Goal: Information Seeking & Learning: Learn about a topic

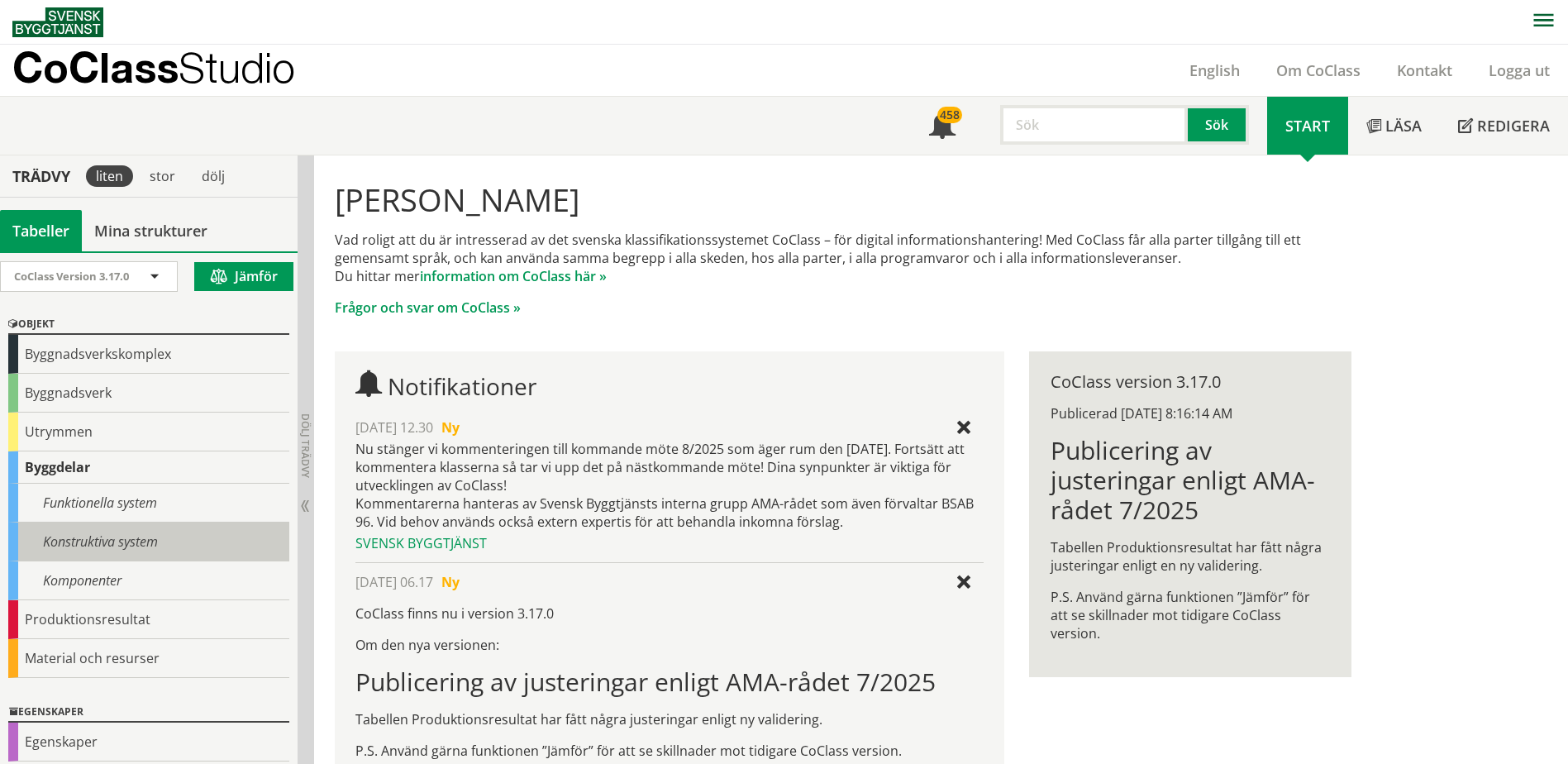
click at [113, 544] on div "Konstruktiva system" at bounding box center [149, 542] width 281 height 39
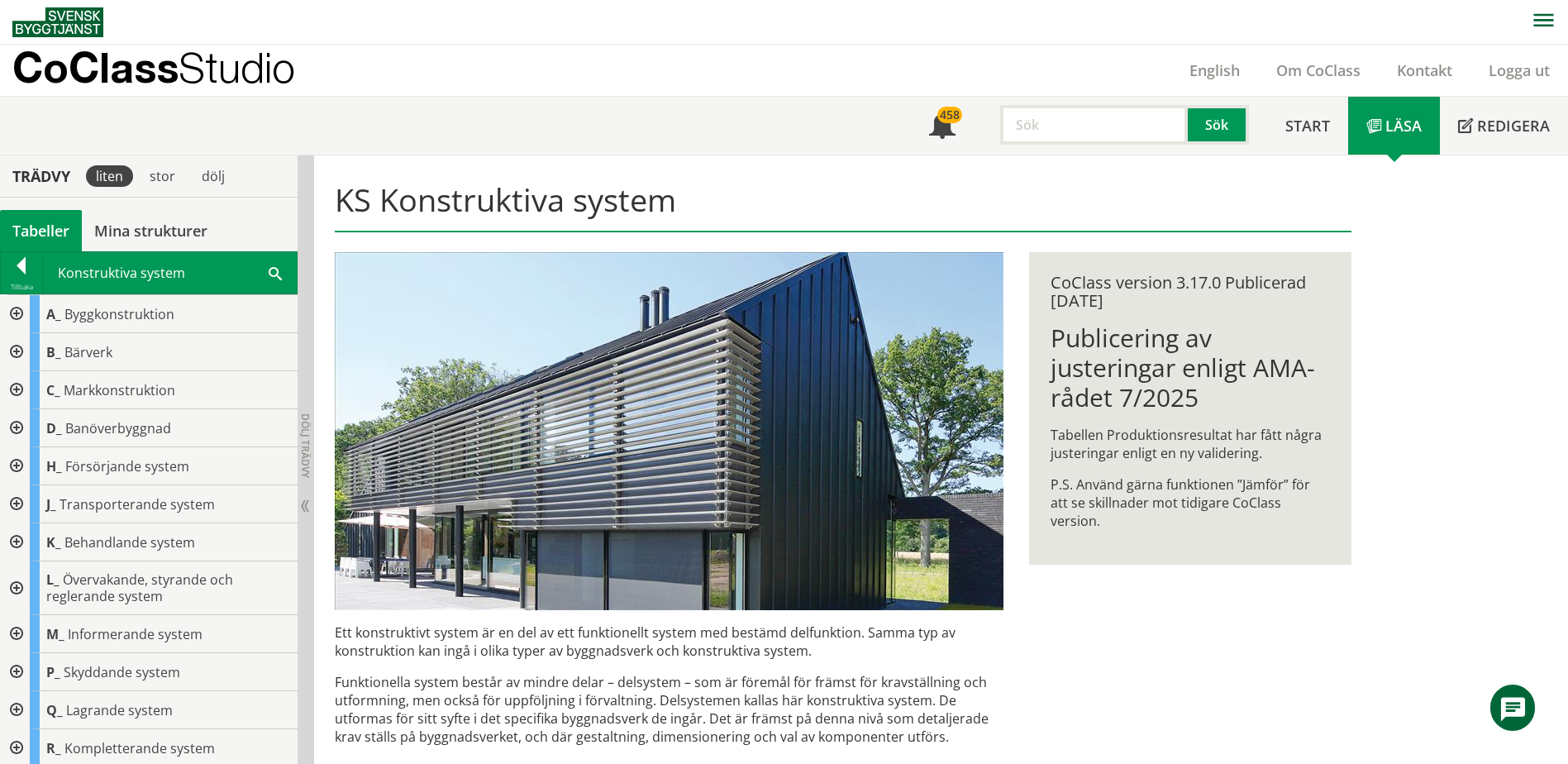
click at [23, 468] on div at bounding box center [15, 466] width 29 height 38
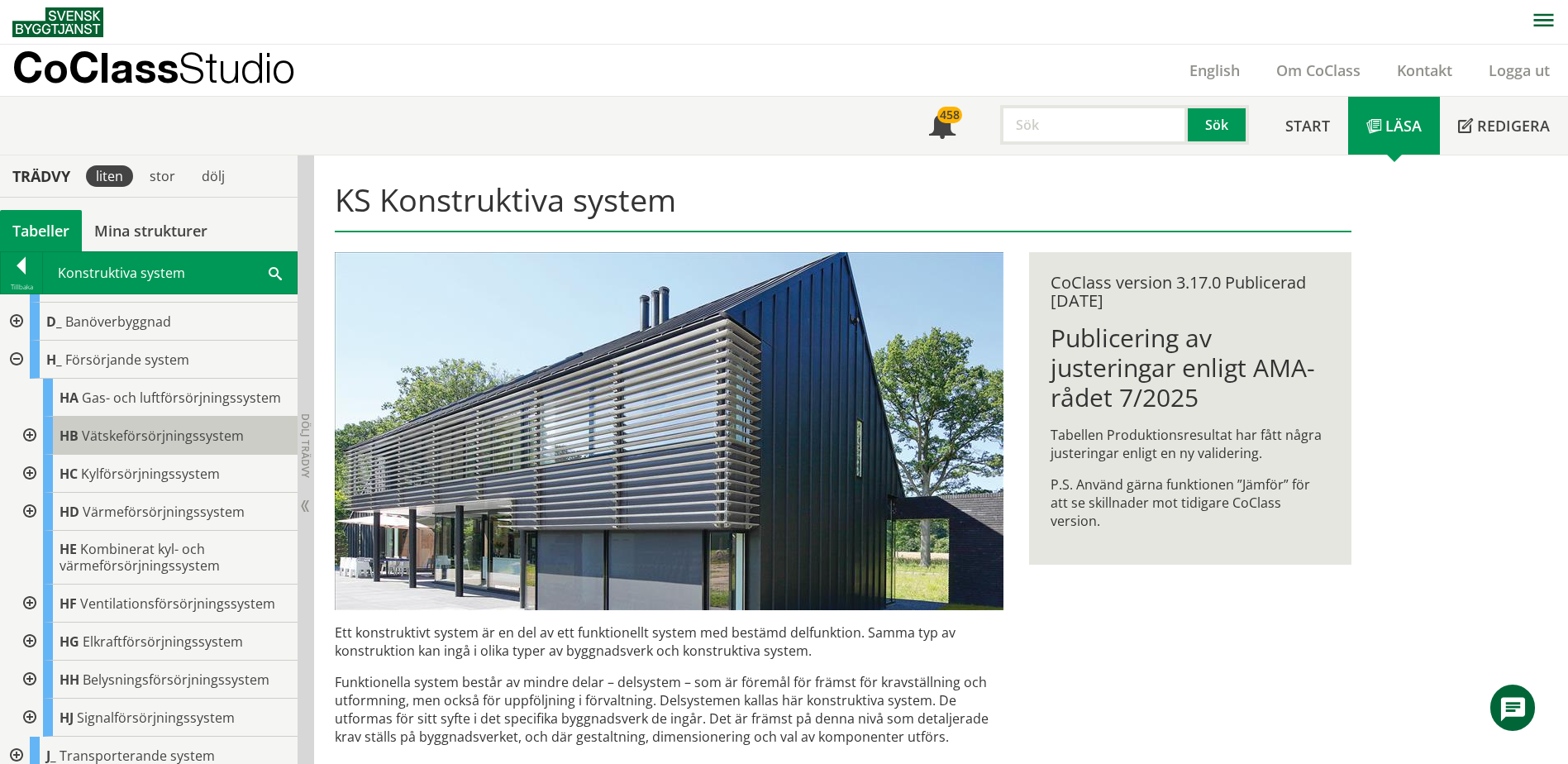
scroll to position [83, 0]
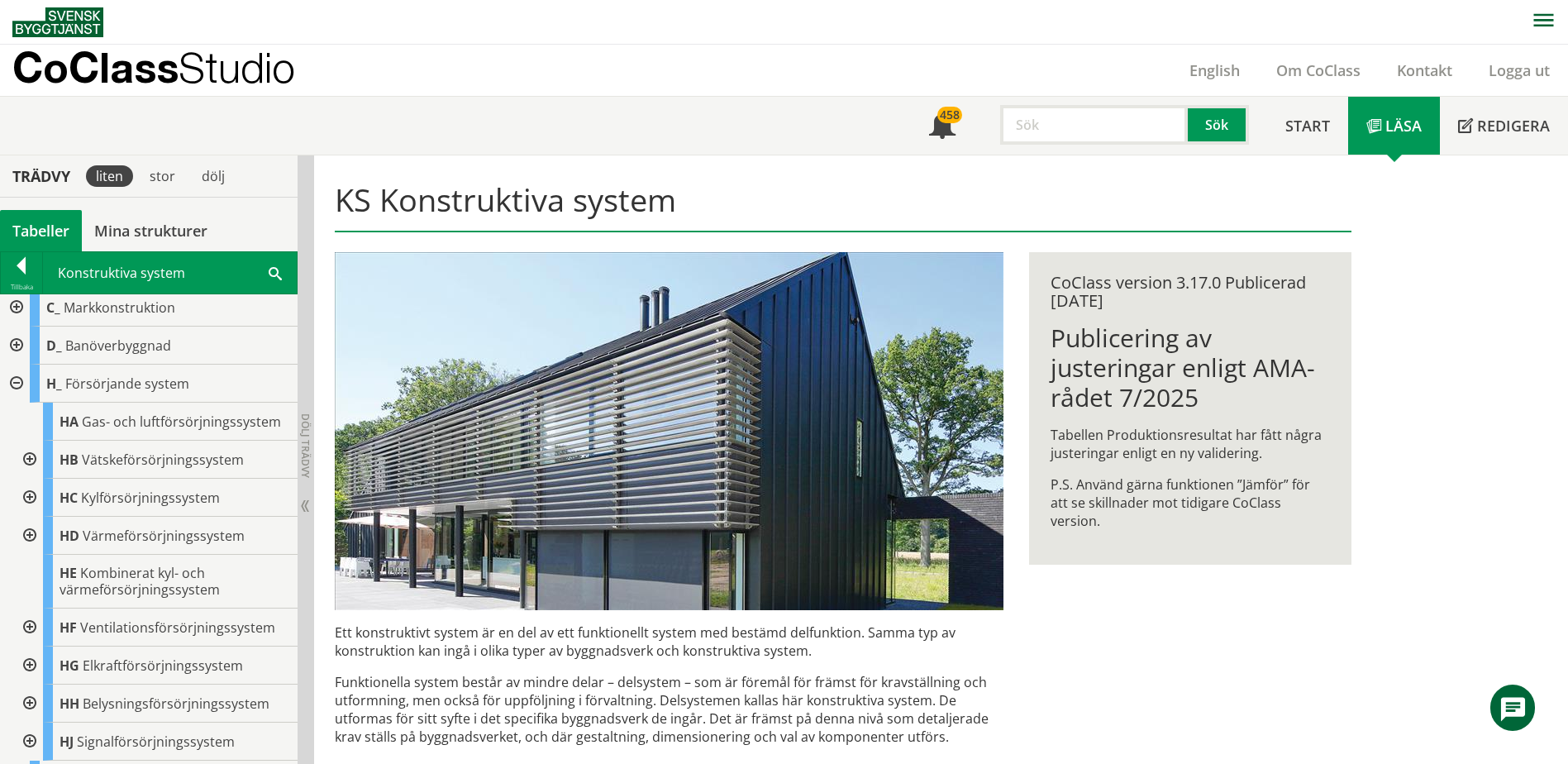
click at [273, 267] on span at bounding box center [275, 272] width 13 height 17
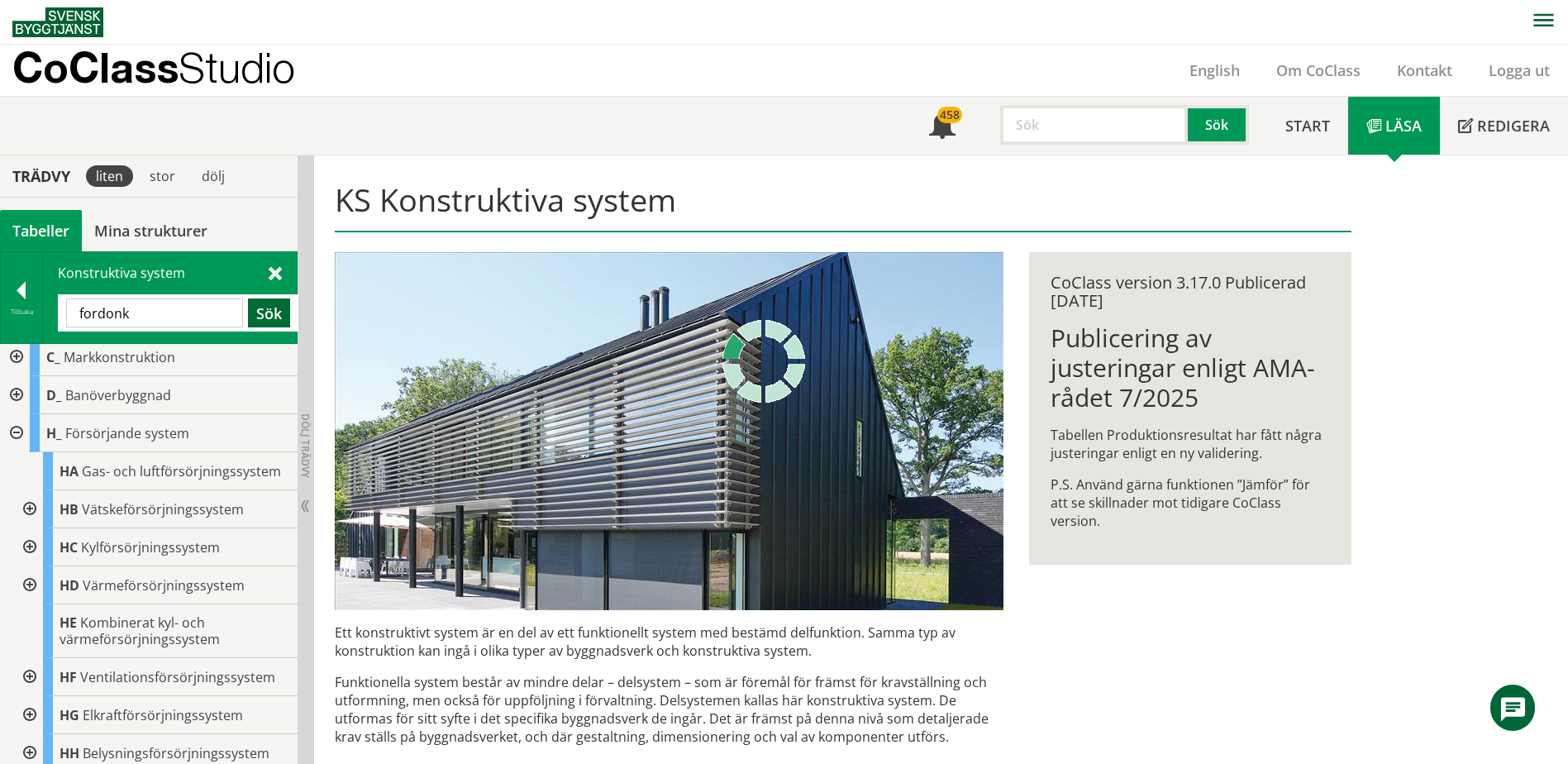
scroll to position [0, 0]
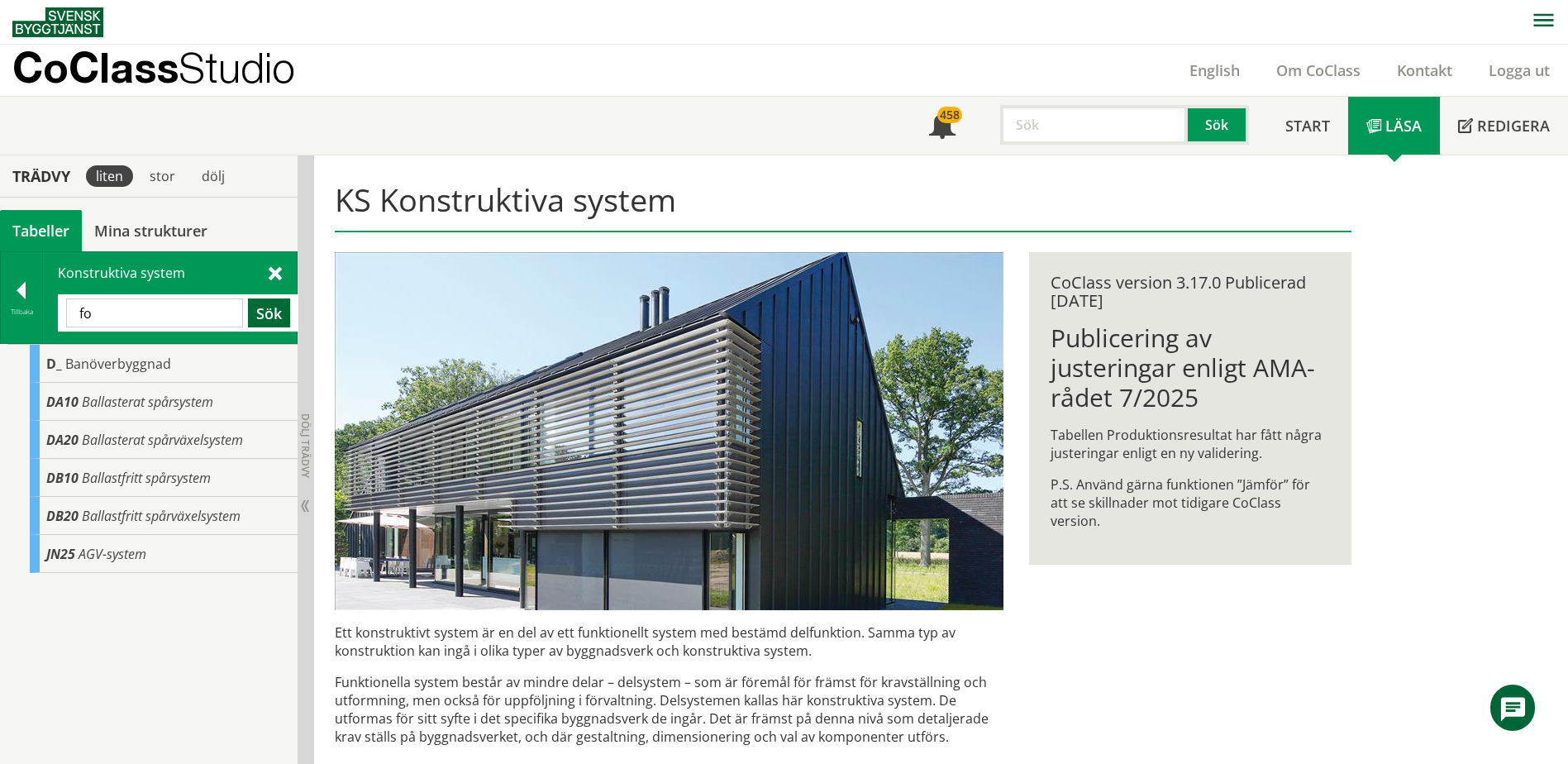
type input "f"
type input "kraft"
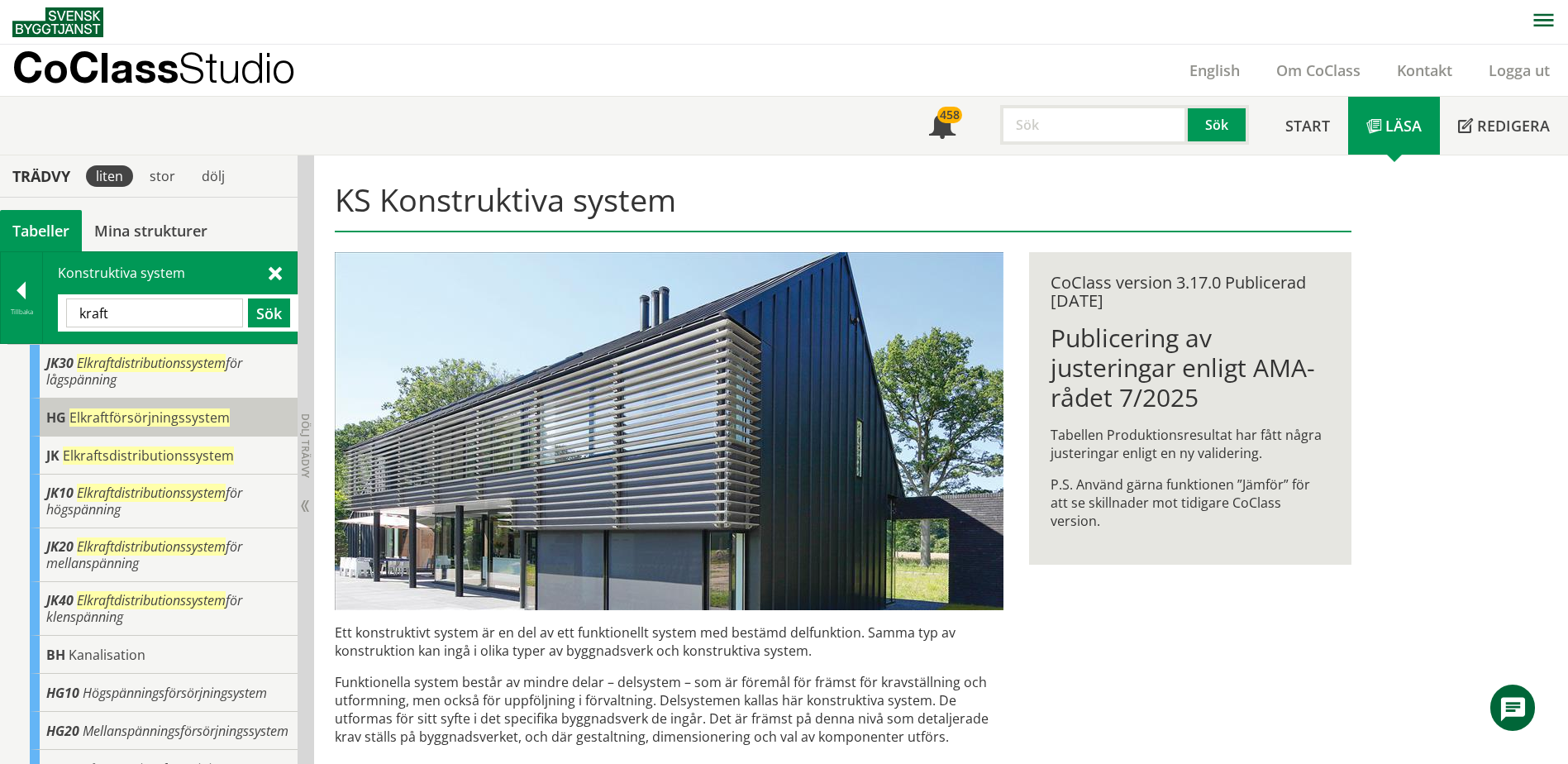
click at [199, 428] on div "HG Elkraftförsörjningssystem" at bounding box center [163, 417] width 268 height 38
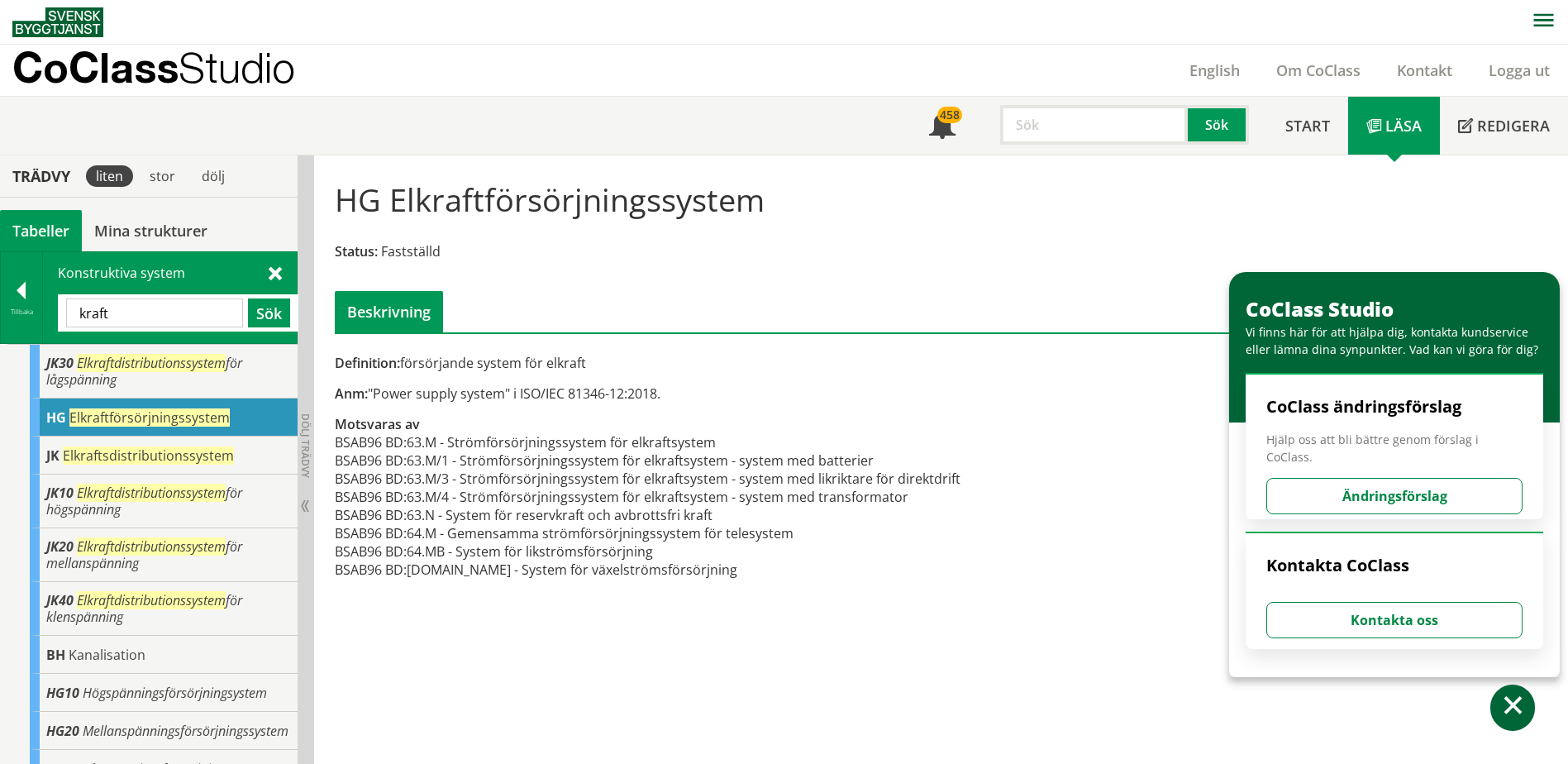
click at [196, 307] on input "kraft" at bounding box center [154, 313] width 177 height 29
click at [192, 418] on span "Elkraftförsörjningssystem" at bounding box center [150, 418] width 161 height 18
click at [270, 267] on span at bounding box center [275, 272] width 13 height 17
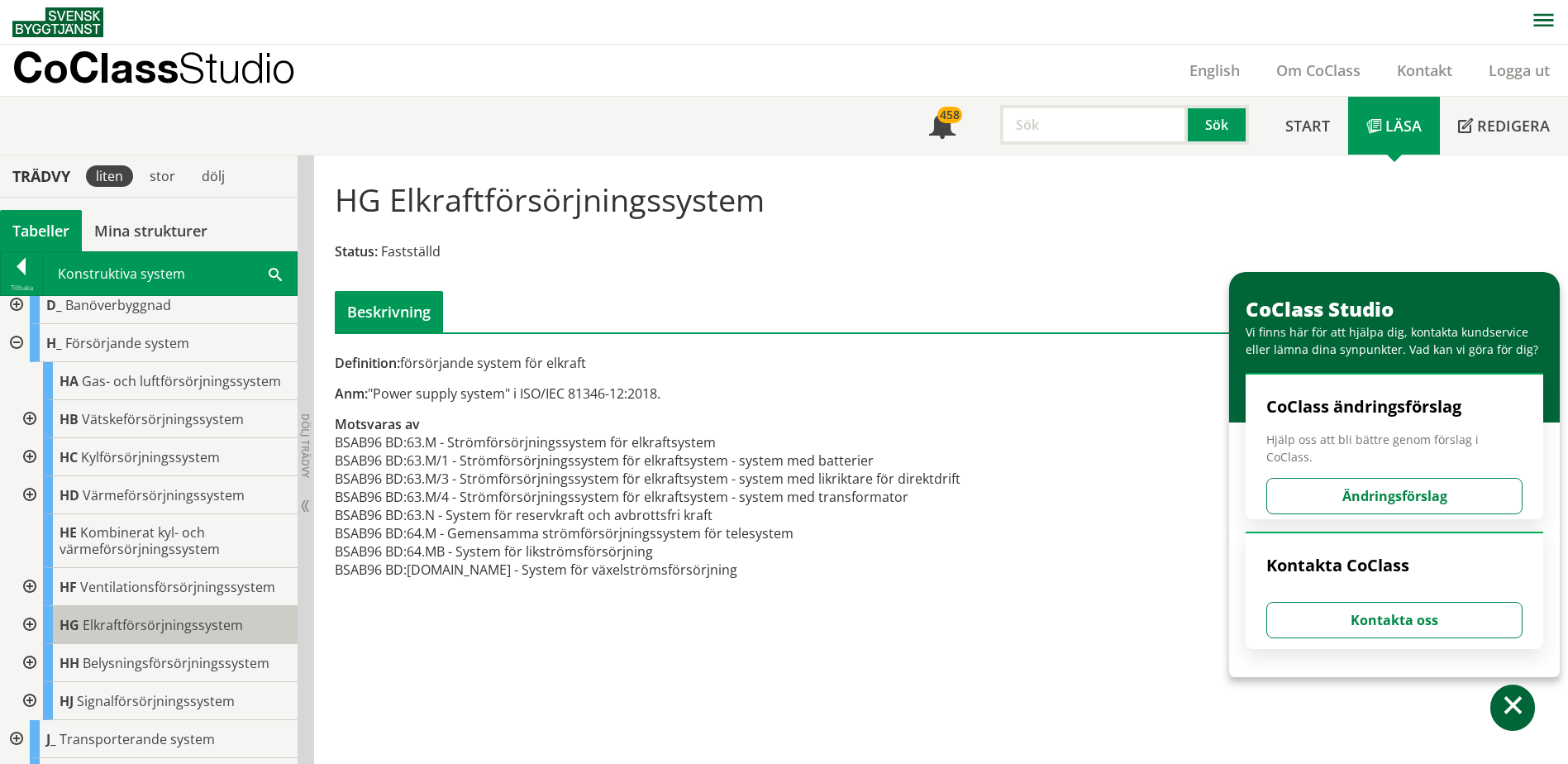
scroll to position [165, 0]
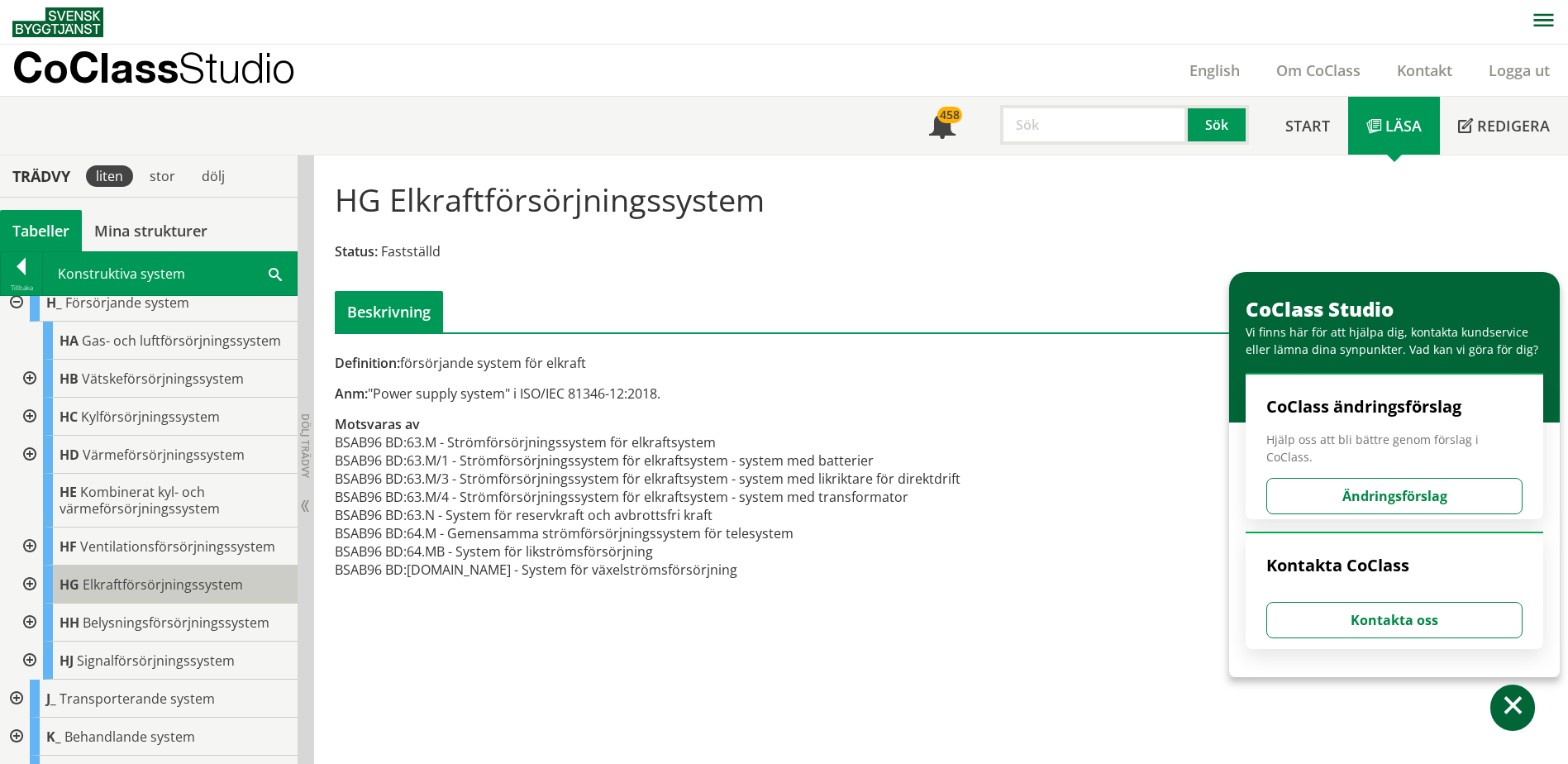
click at [184, 578] on span "Elkraftförsörjningssystem" at bounding box center [162, 585] width 161 height 18
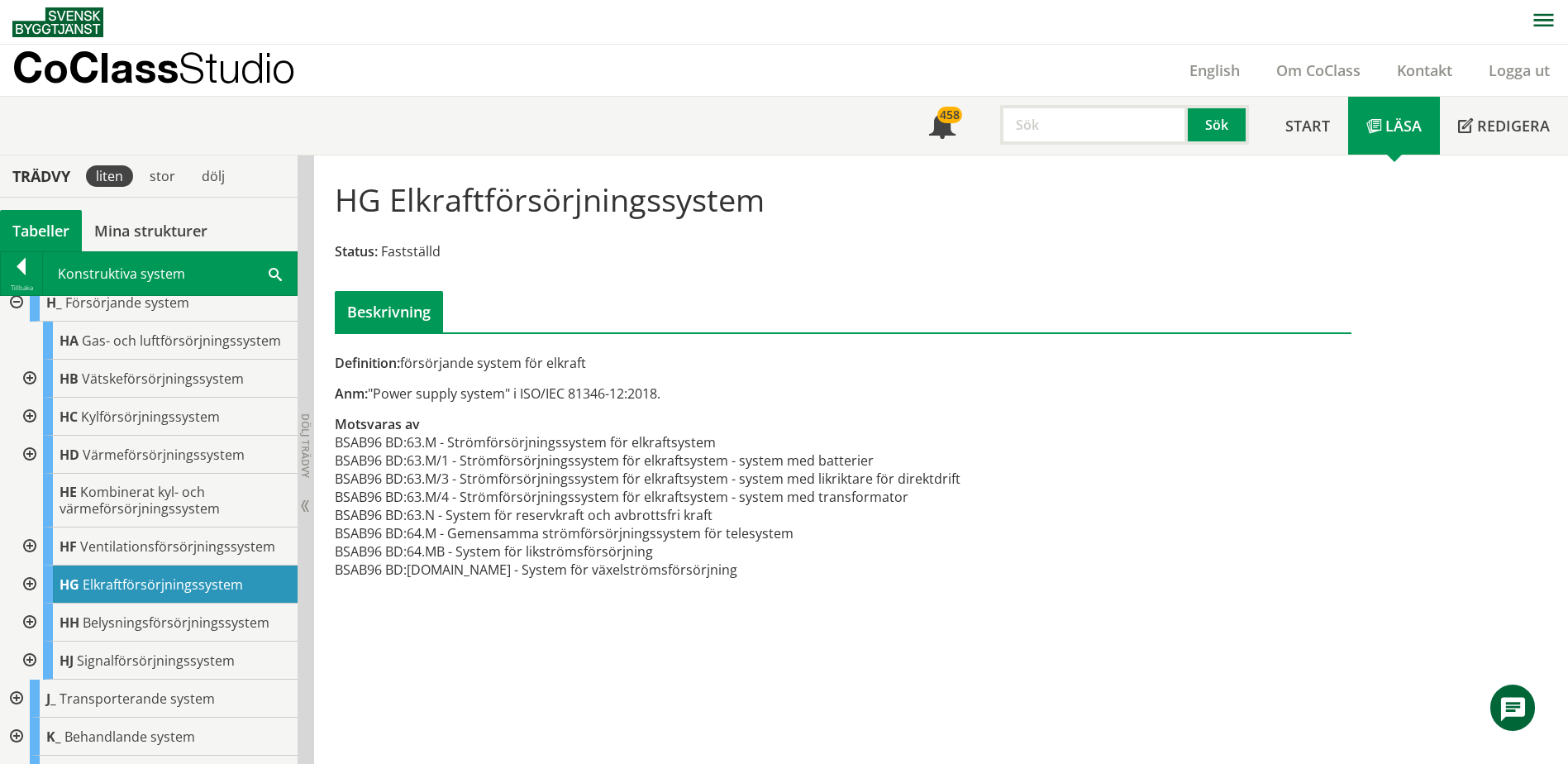
click at [32, 583] on div at bounding box center [28, 584] width 29 height 38
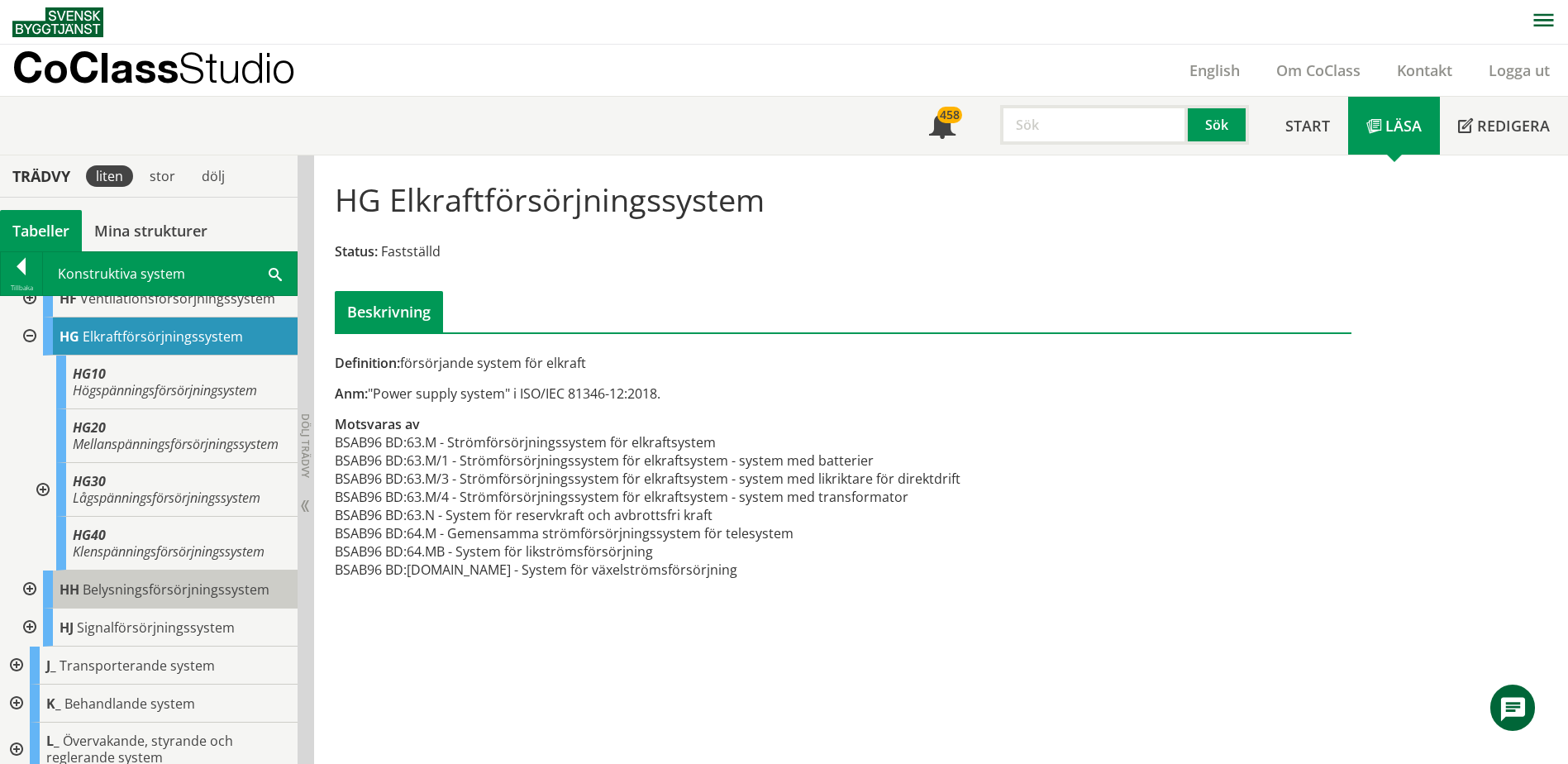
scroll to position [331, 0]
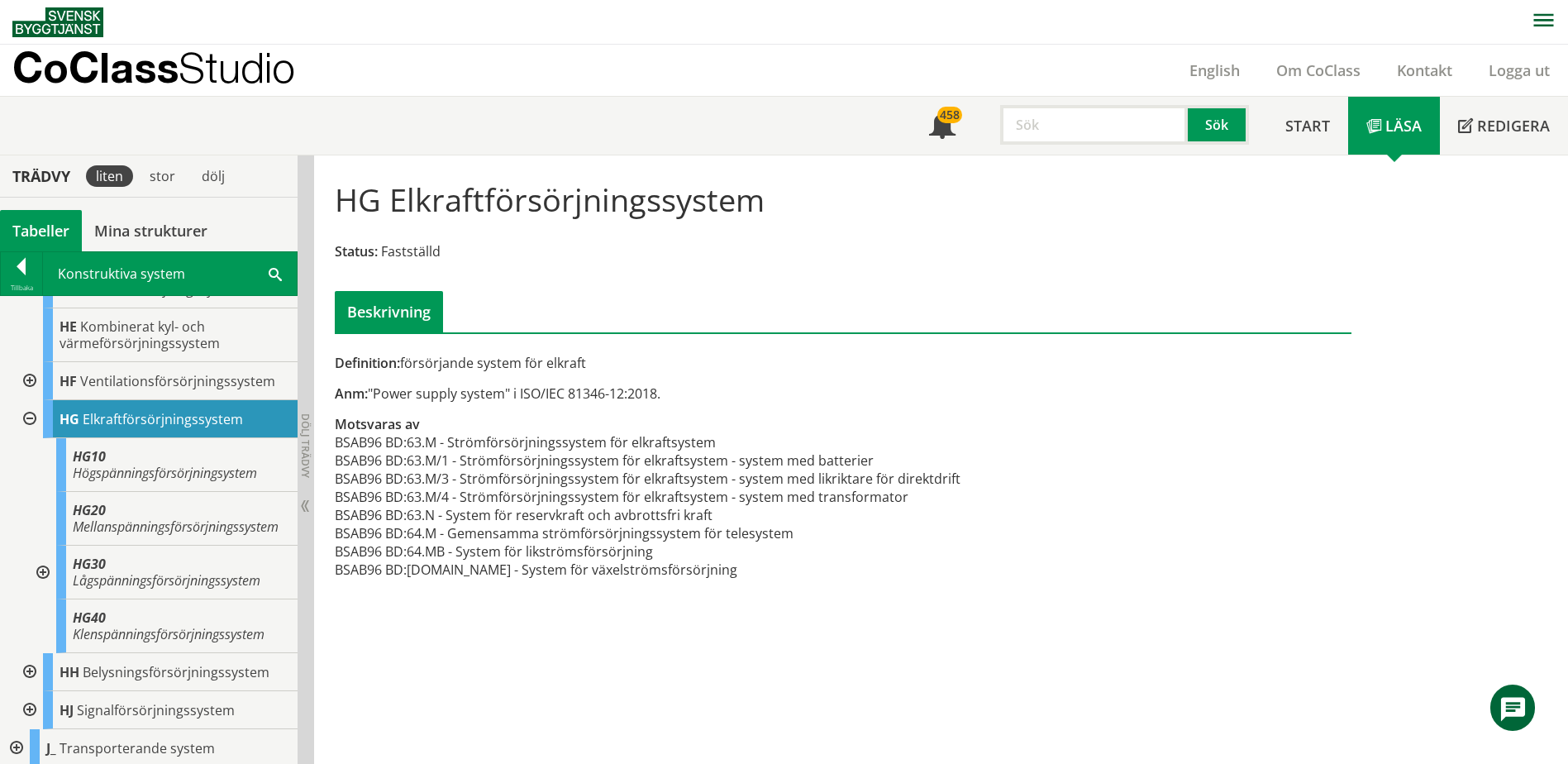
click at [44, 590] on div at bounding box center [41, 572] width 29 height 54
click at [45, 588] on div at bounding box center [41, 572] width 29 height 54
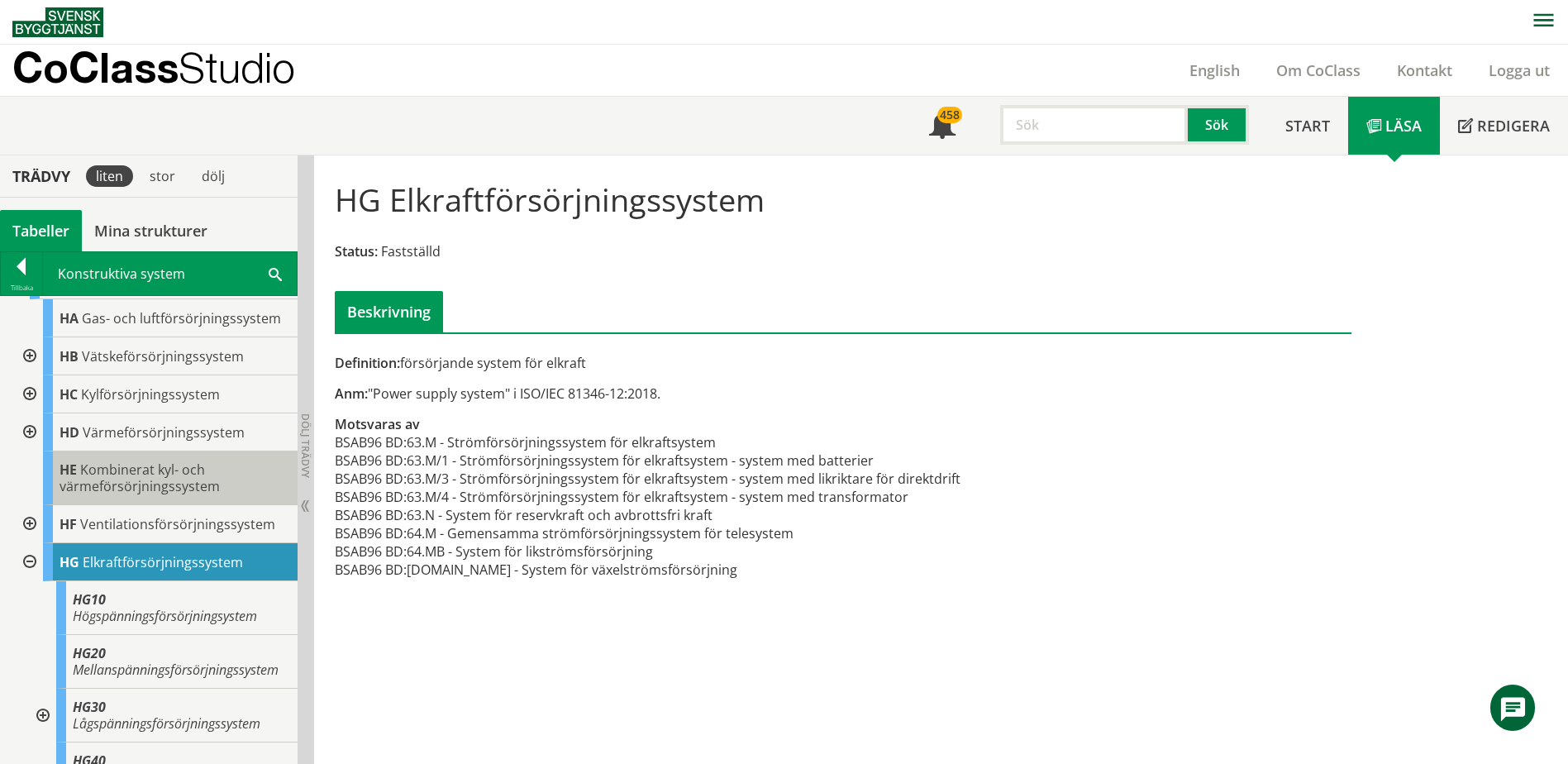
scroll to position [0, 0]
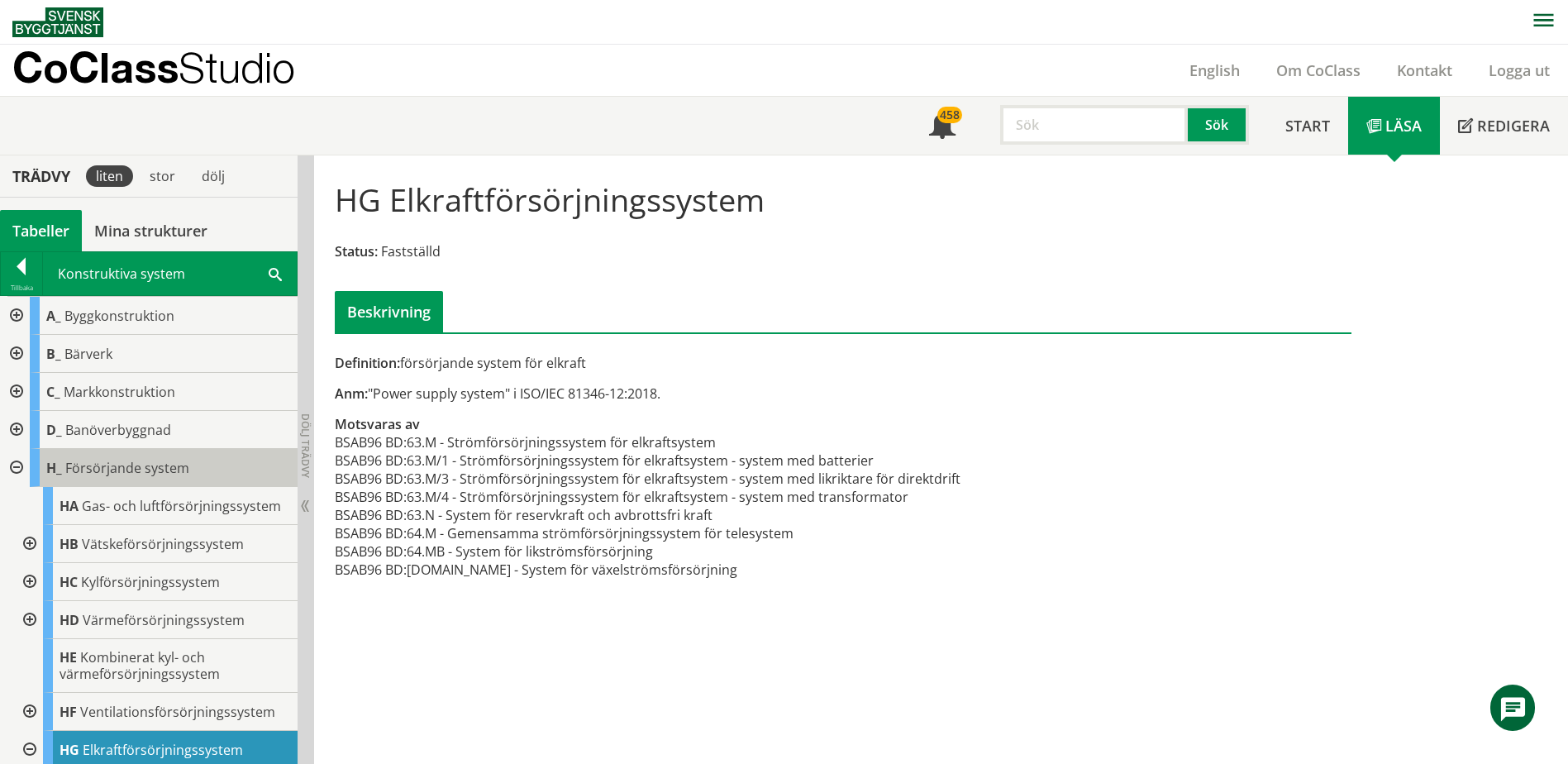
click at [112, 481] on div "H_ Försörjande system" at bounding box center [163, 467] width 268 height 38
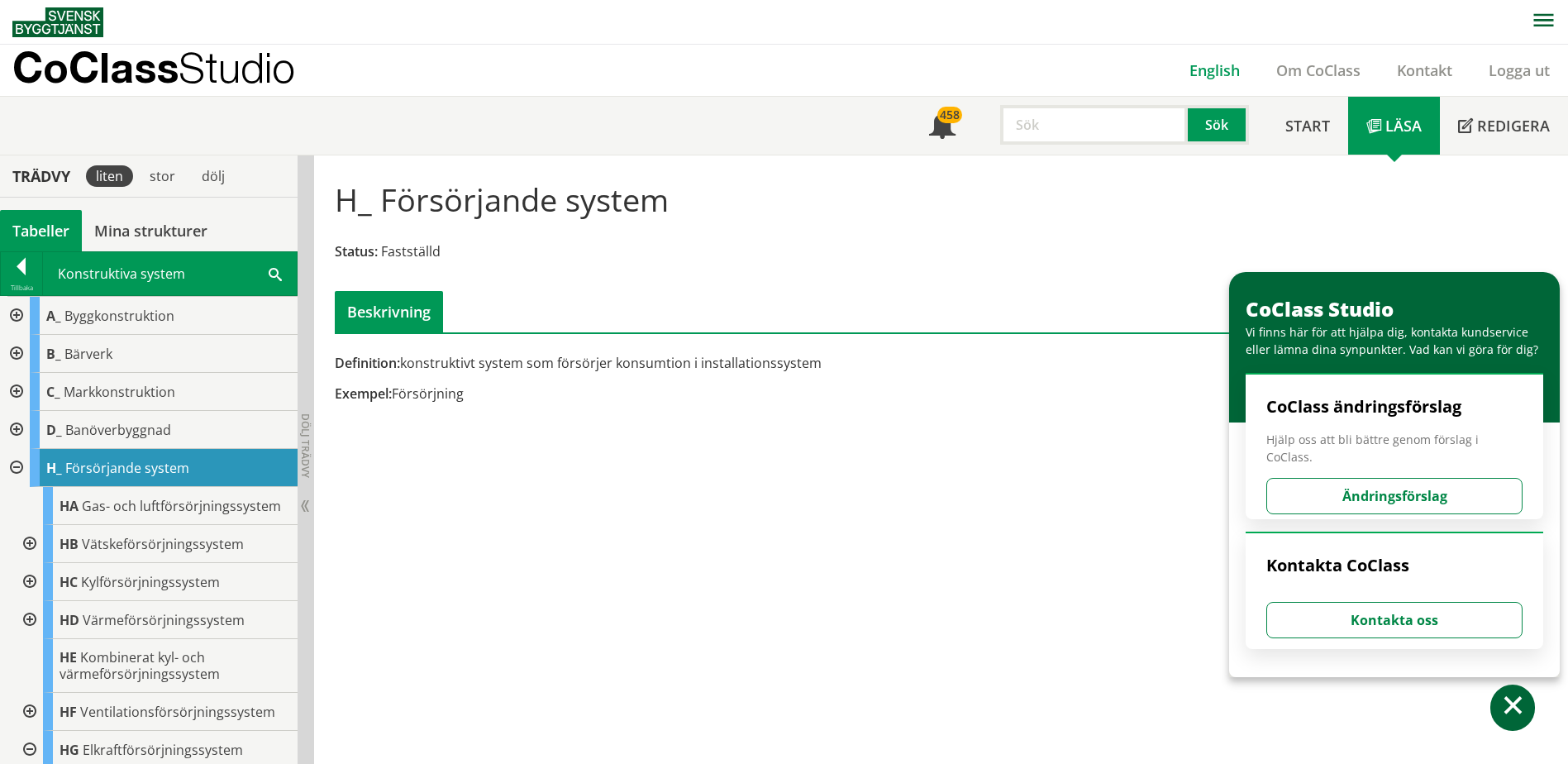
click at [1234, 67] on link "English" at bounding box center [1215, 71] width 87 height 20
click at [1228, 77] on link "English" at bounding box center [1215, 71] width 87 height 20
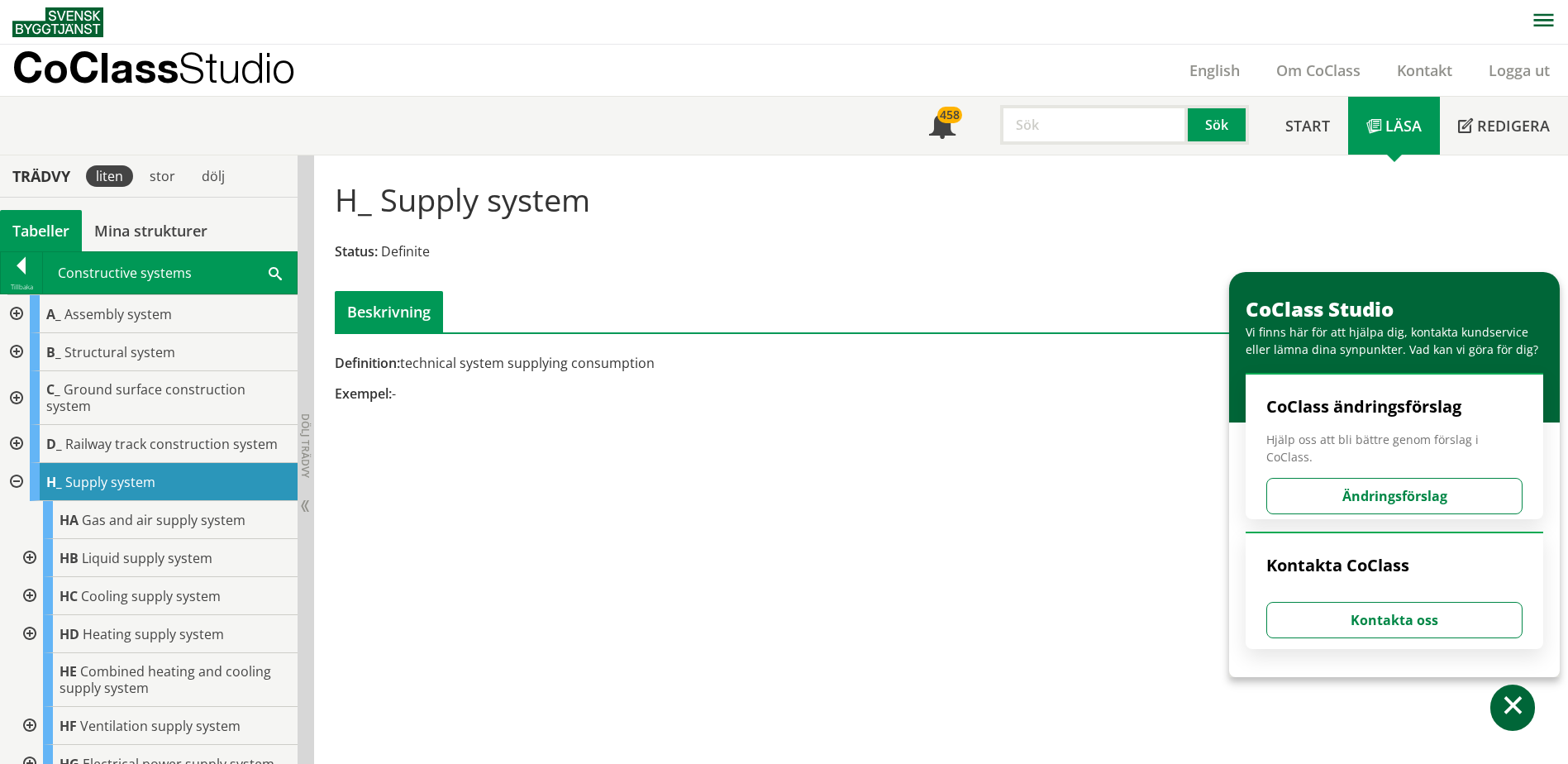
click at [1225, 82] on div "English" at bounding box center [1215, 71] width 87 height 51
click at [1225, 79] on link "English" at bounding box center [1215, 71] width 87 height 20
